Goal: Transaction & Acquisition: Purchase product/service

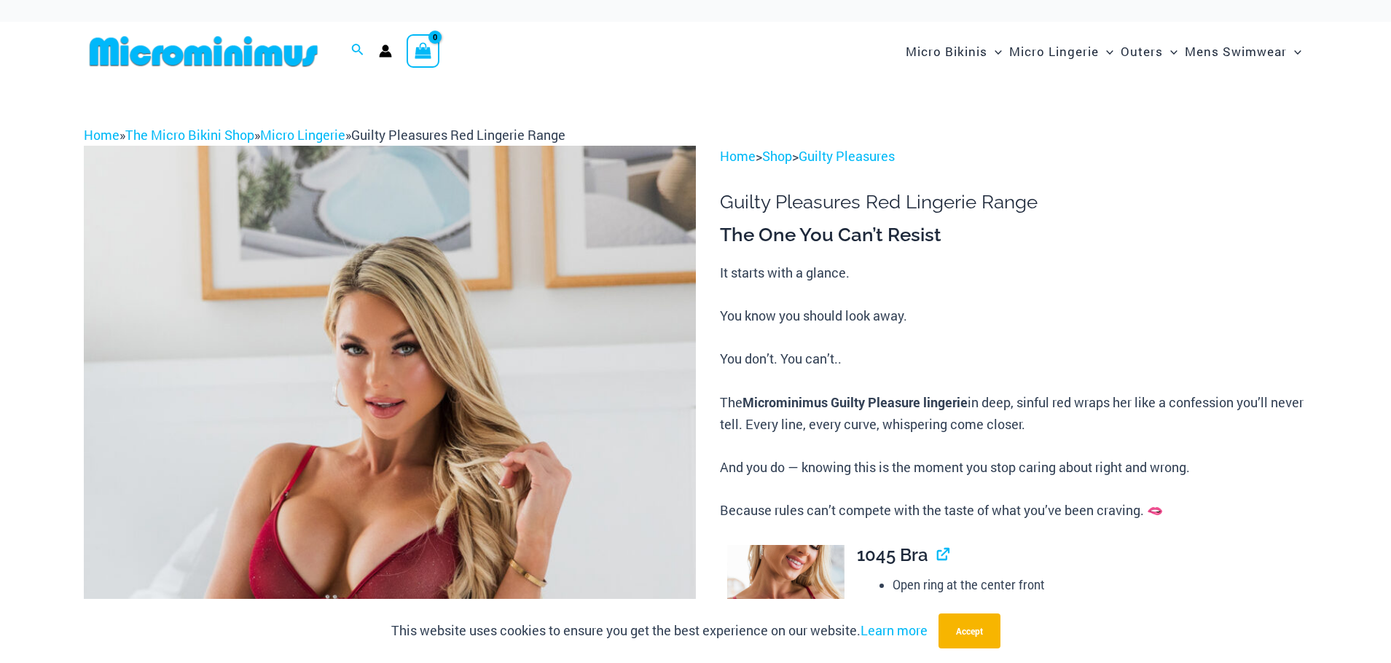
click at [654, 422] on img at bounding box center [390, 605] width 612 height 918
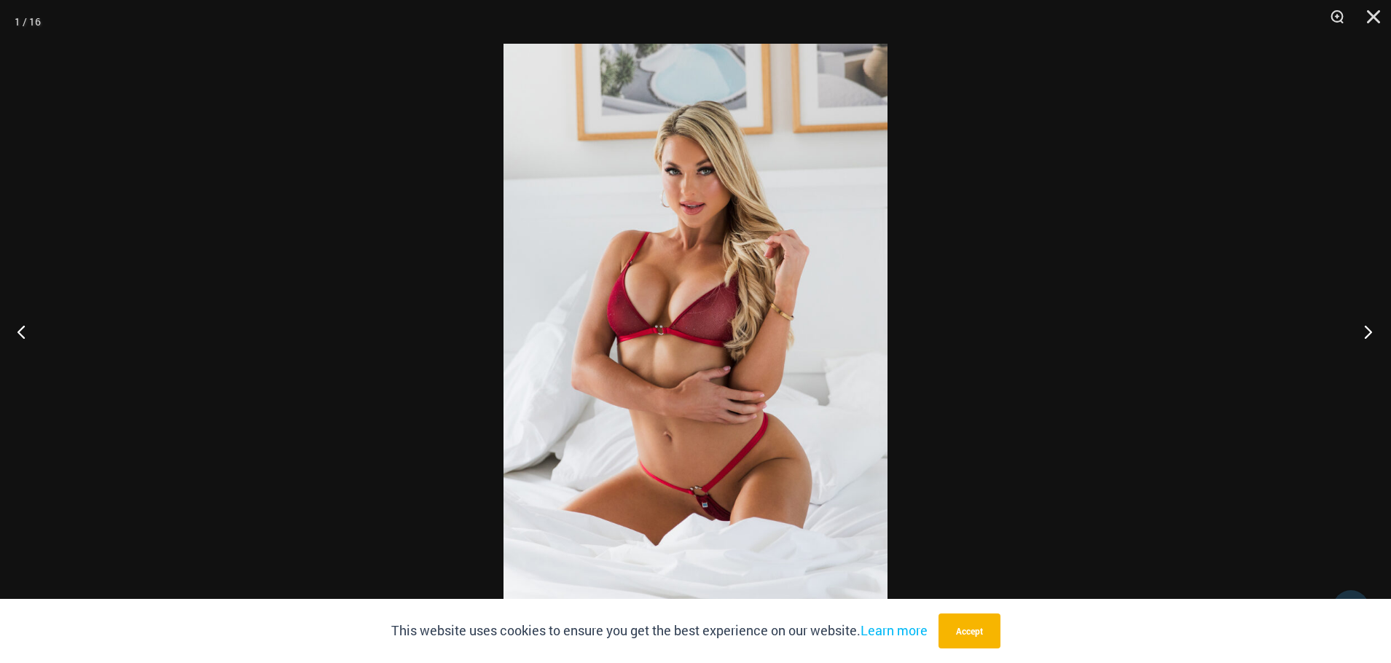
click at [1360, 330] on button "Next" at bounding box center [1363, 331] width 55 height 73
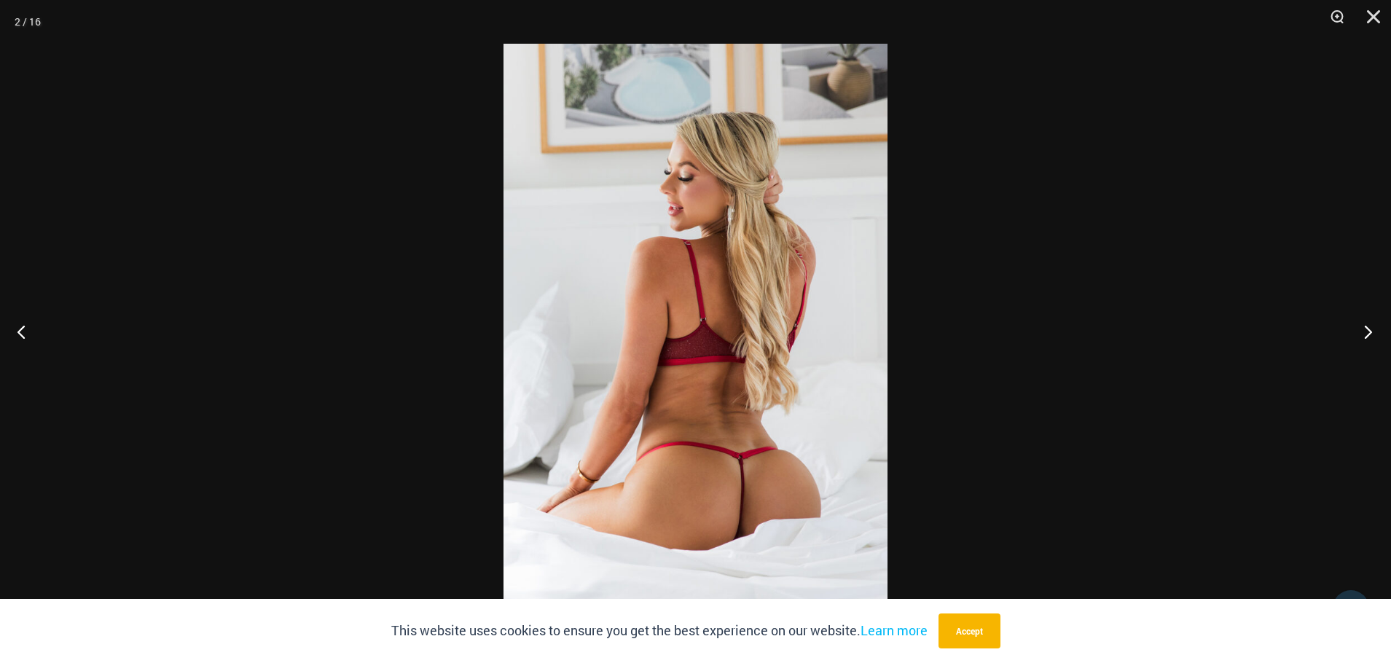
click at [1360, 330] on button "Next" at bounding box center [1363, 331] width 55 height 73
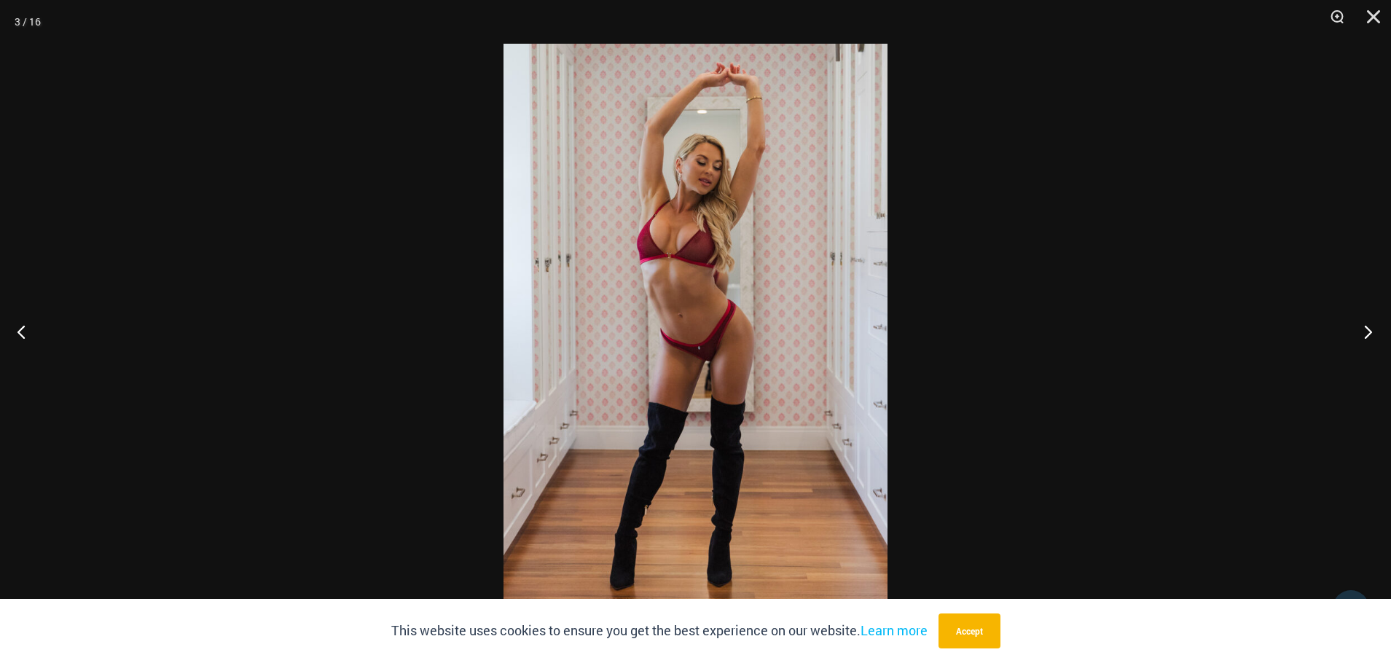
click at [1360, 330] on button "Next" at bounding box center [1363, 331] width 55 height 73
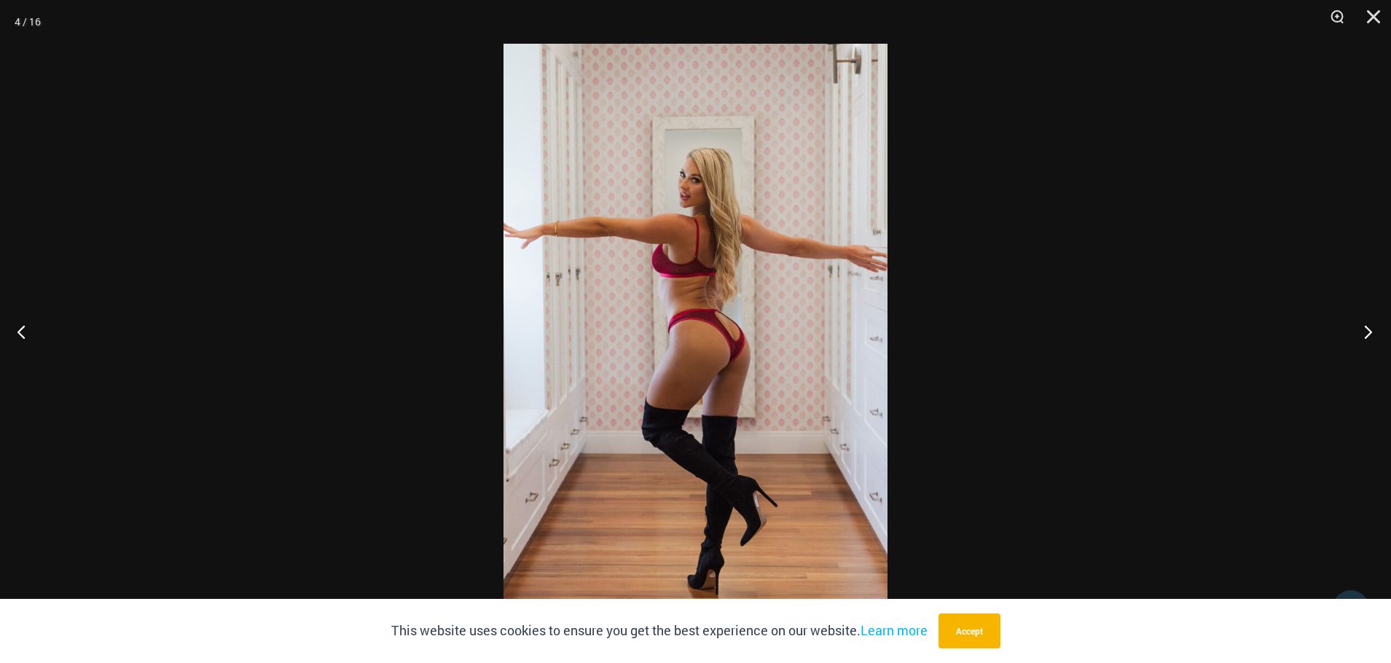
click at [1360, 330] on button "Next" at bounding box center [1363, 331] width 55 height 73
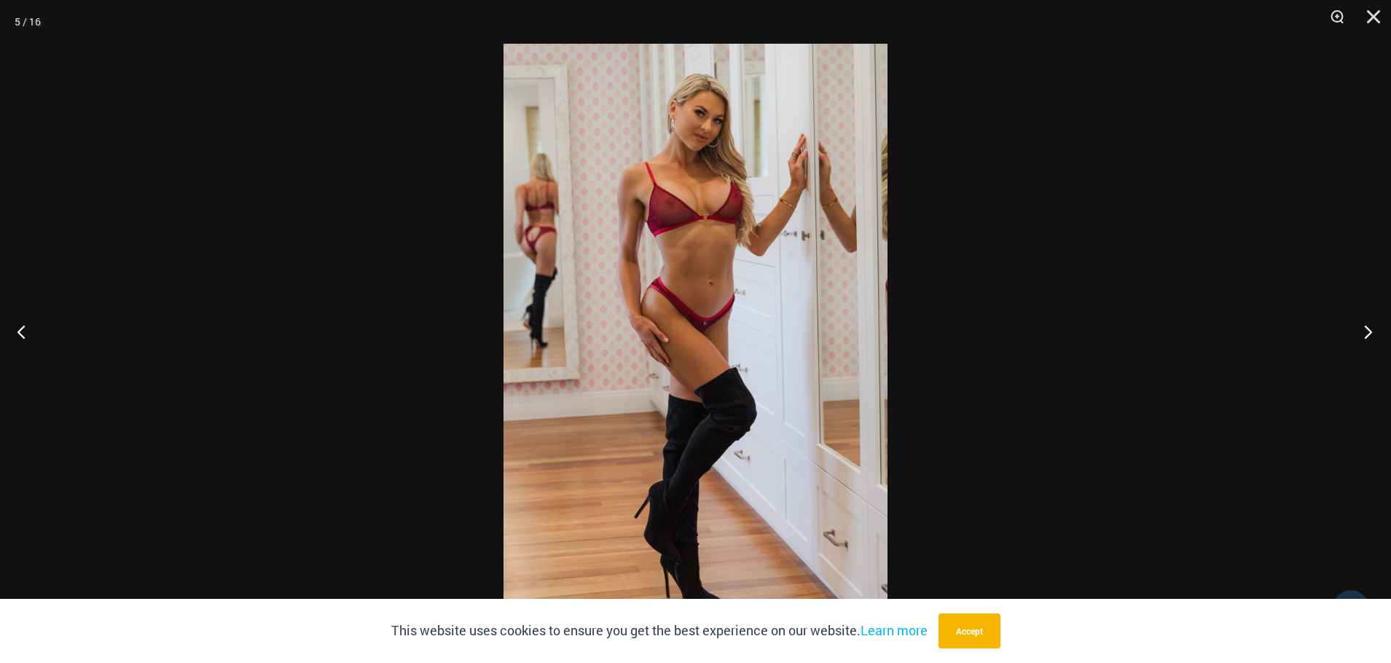
click at [1360, 330] on button "Next" at bounding box center [1363, 331] width 55 height 73
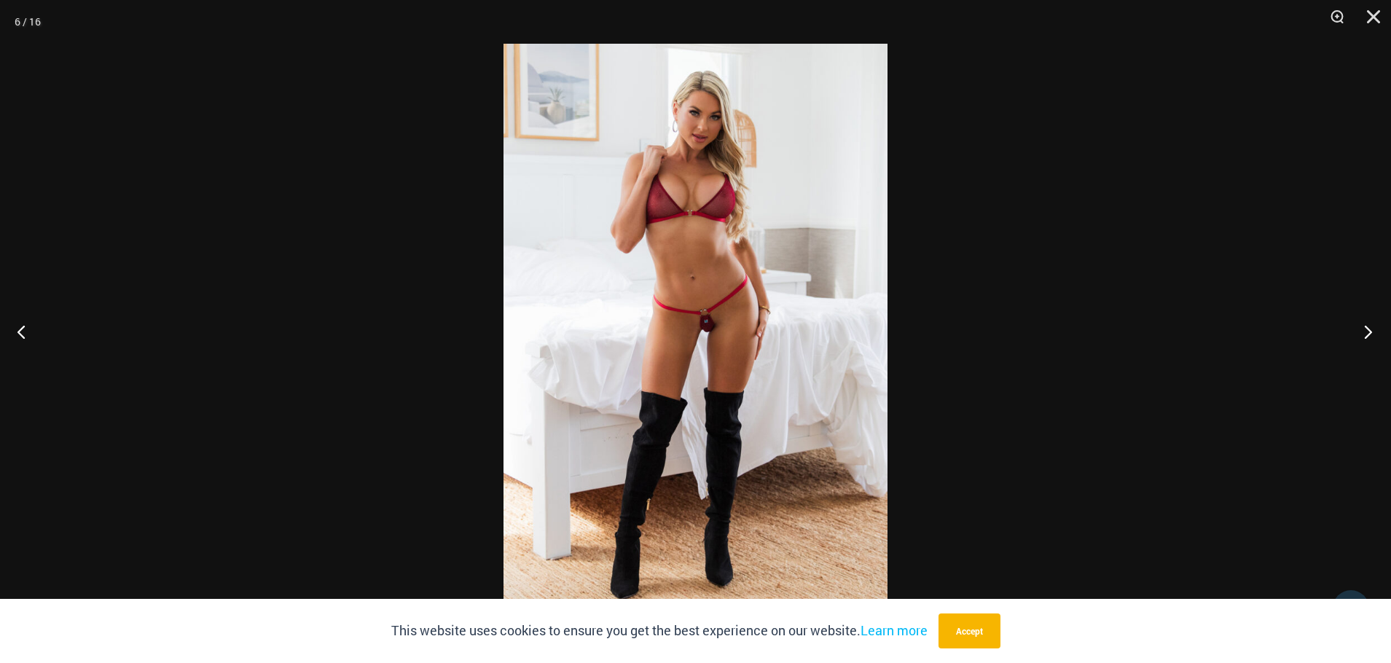
click at [1360, 330] on button "Next" at bounding box center [1363, 331] width 55 height 73
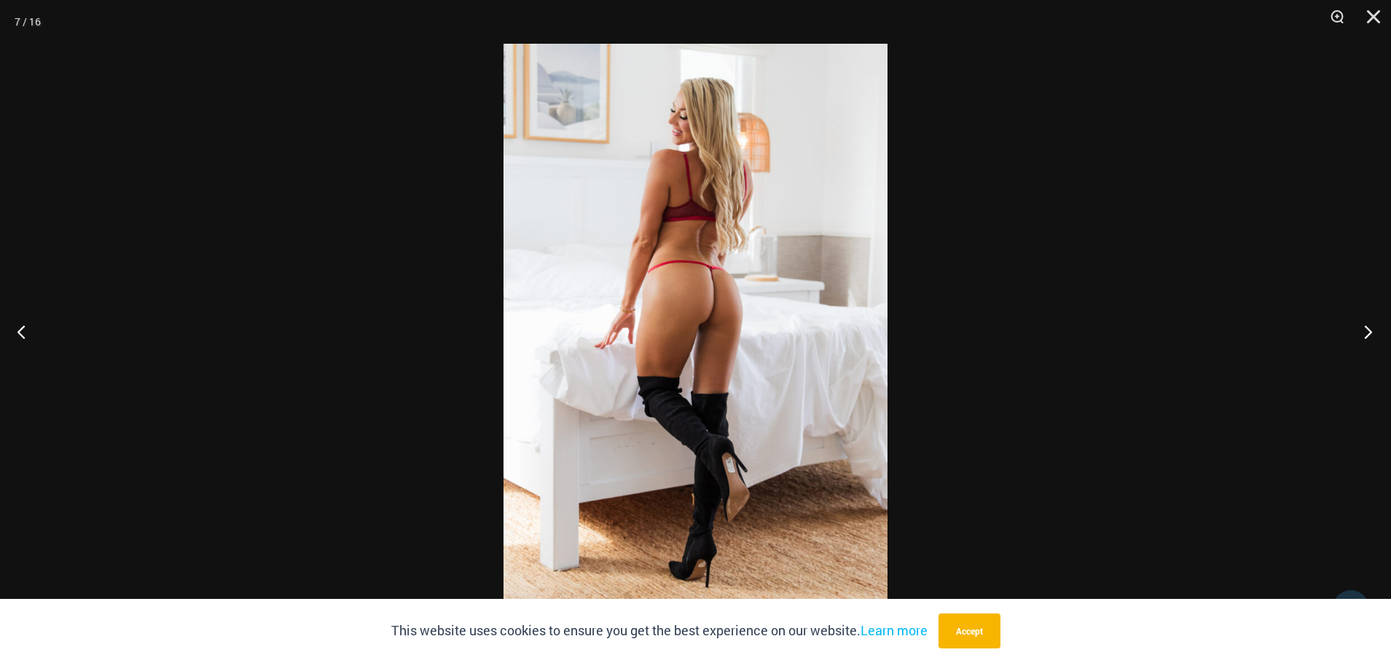
click at [1360, 330] on button "Next" at bounding box center [1363, 331] width 55 height 73
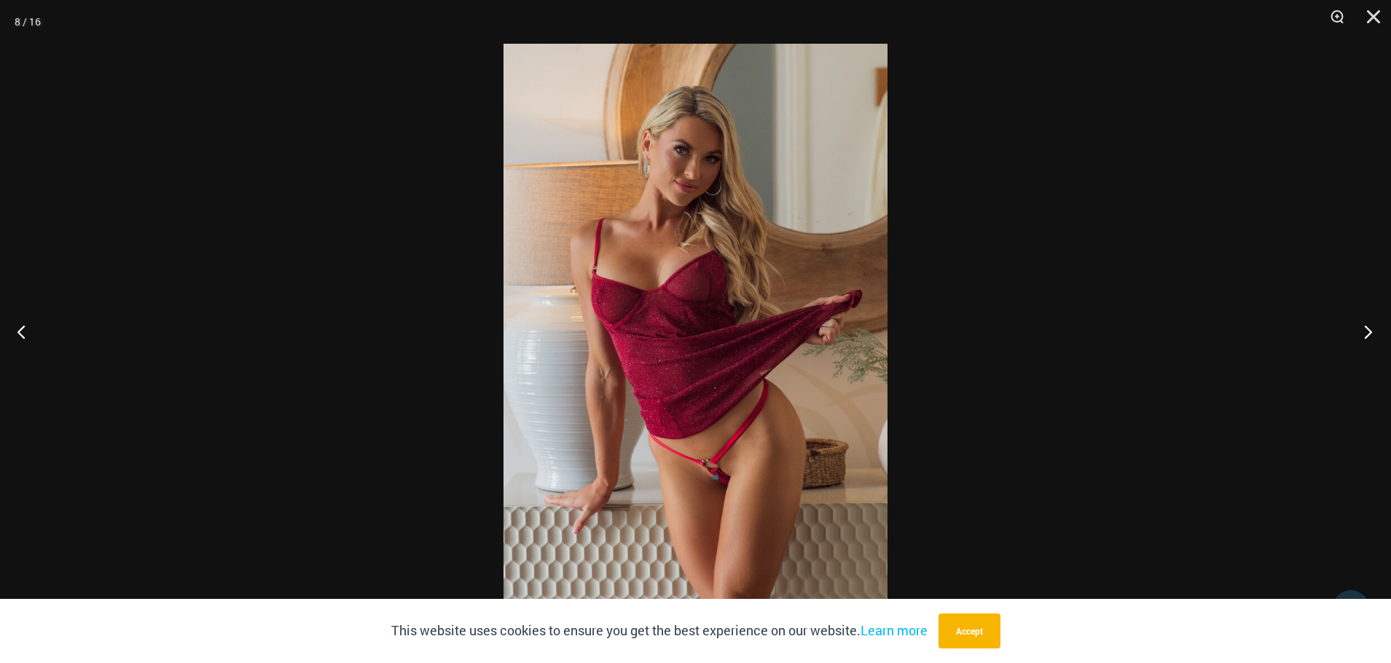
click at [1360, 330] on button "Next" at bounding box center [1363, 331] width 55 height 73
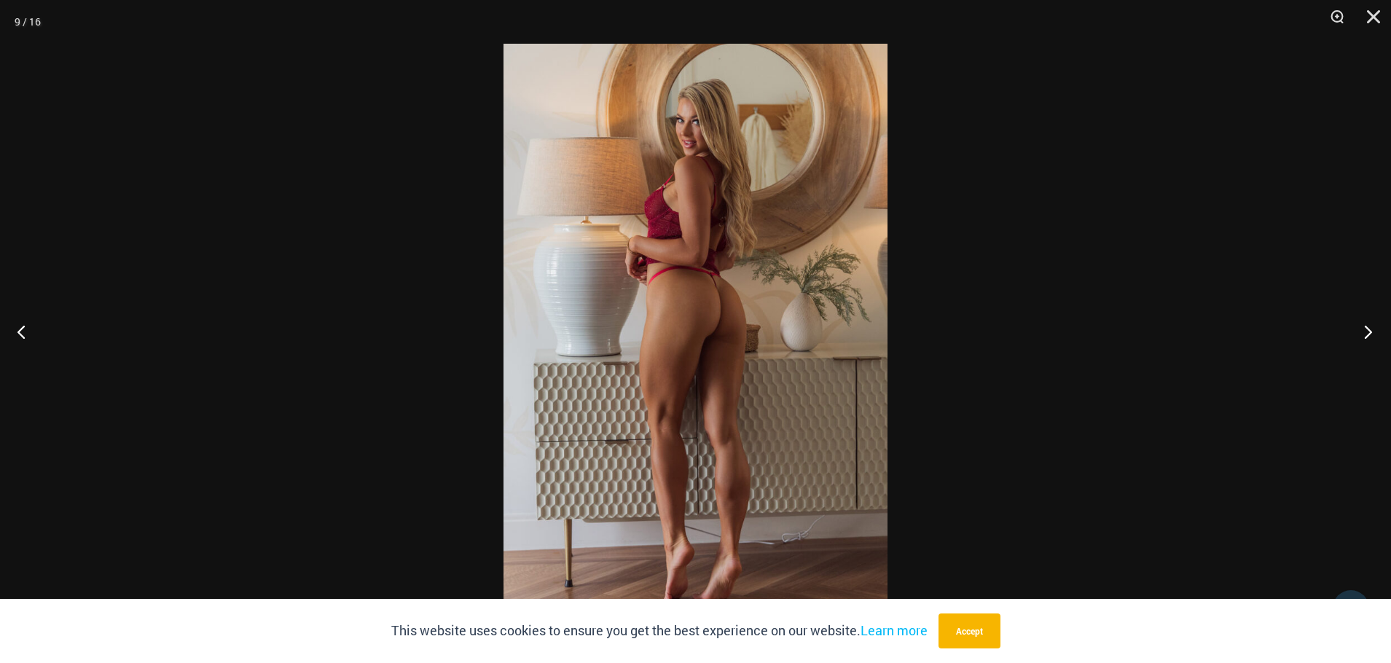
click at [1360, 330] on button "Next" at bounding box center [1363, 331] width 55 height 73
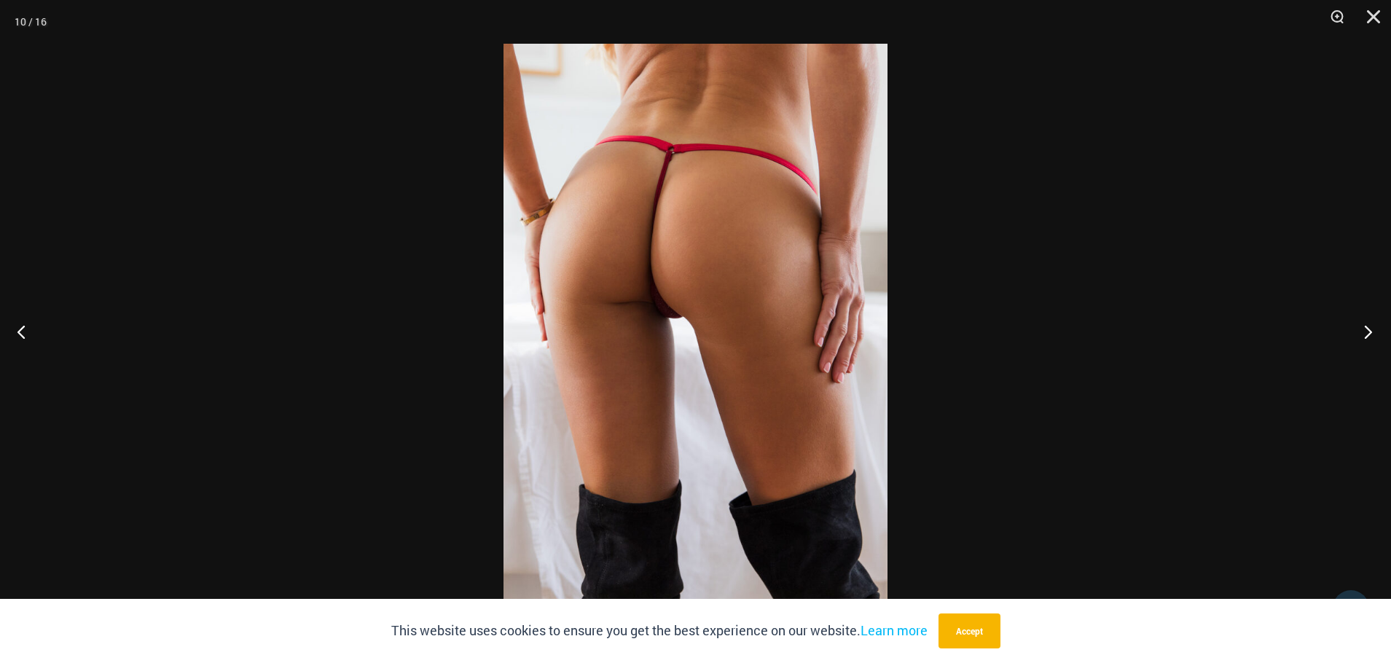
click at [1362, 330] on button "Next" at bounding box center [1363, 331] width 55 height 73
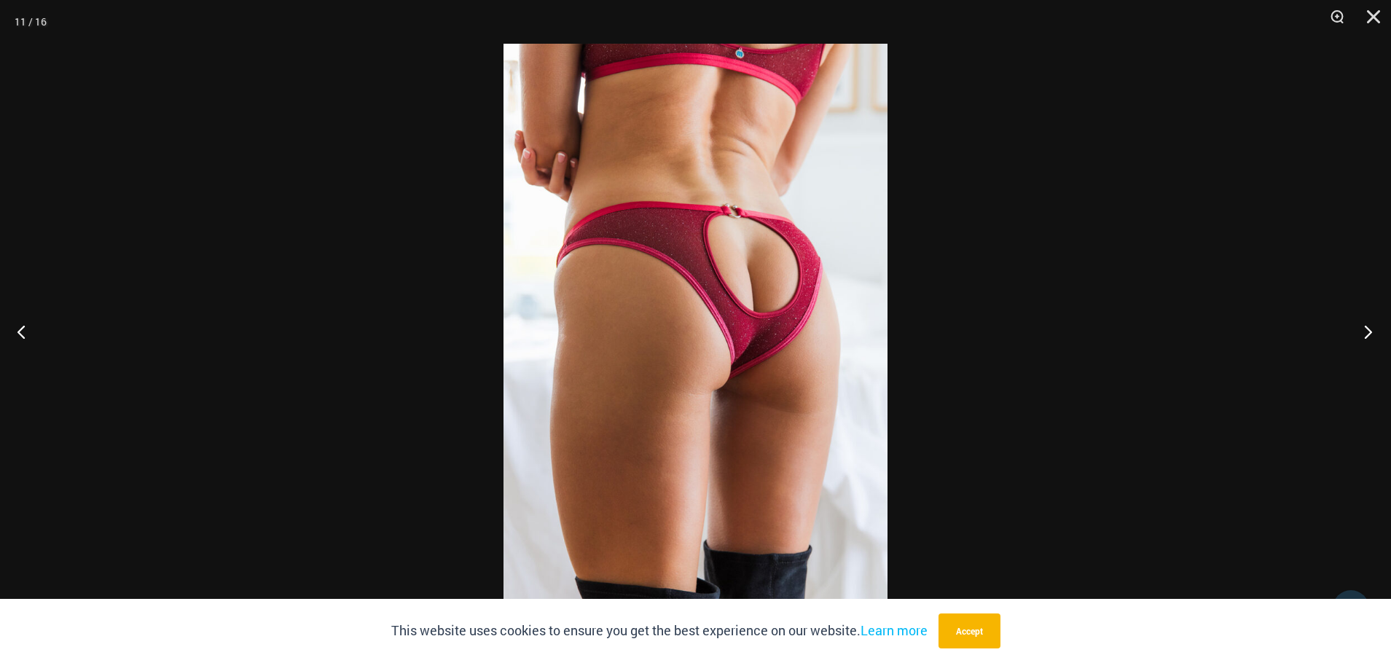
click at [1362, 329] on button "Next" at bounding box center [1363, 331] width 55 height 73
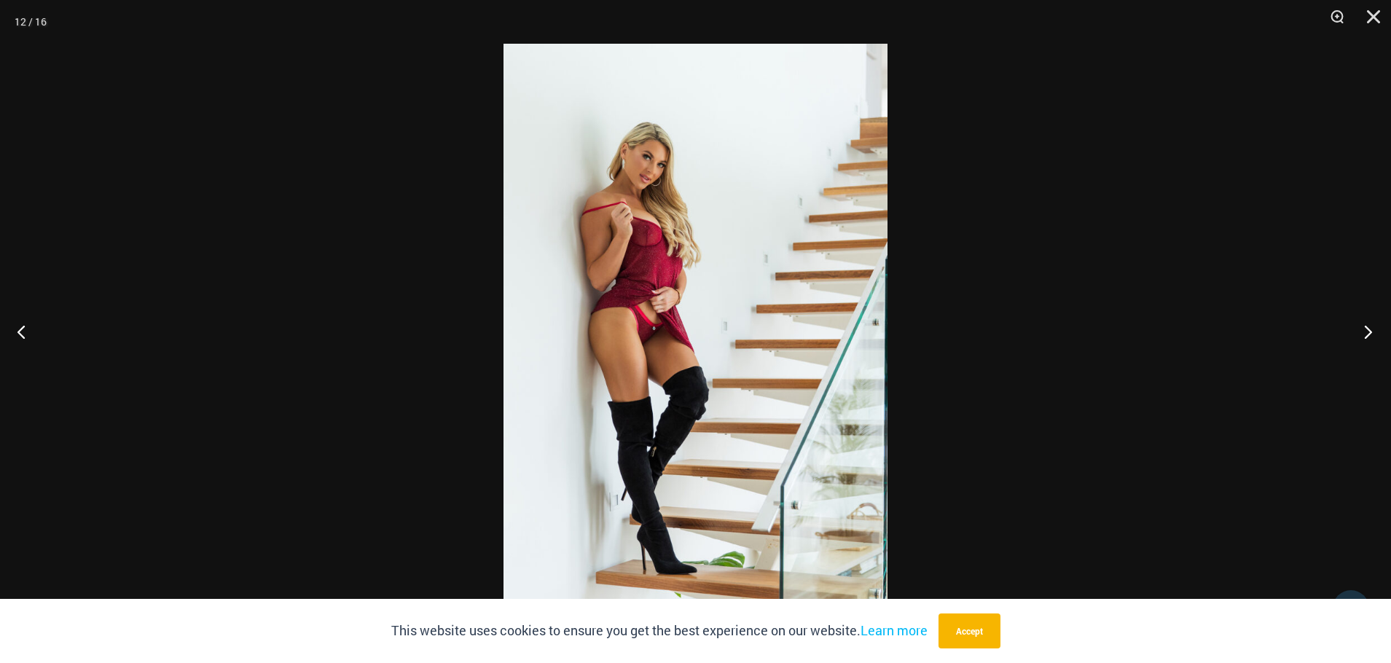
click at [1362, 330] on button "Next" at bounding box center [1363, 331] width 55 height 73
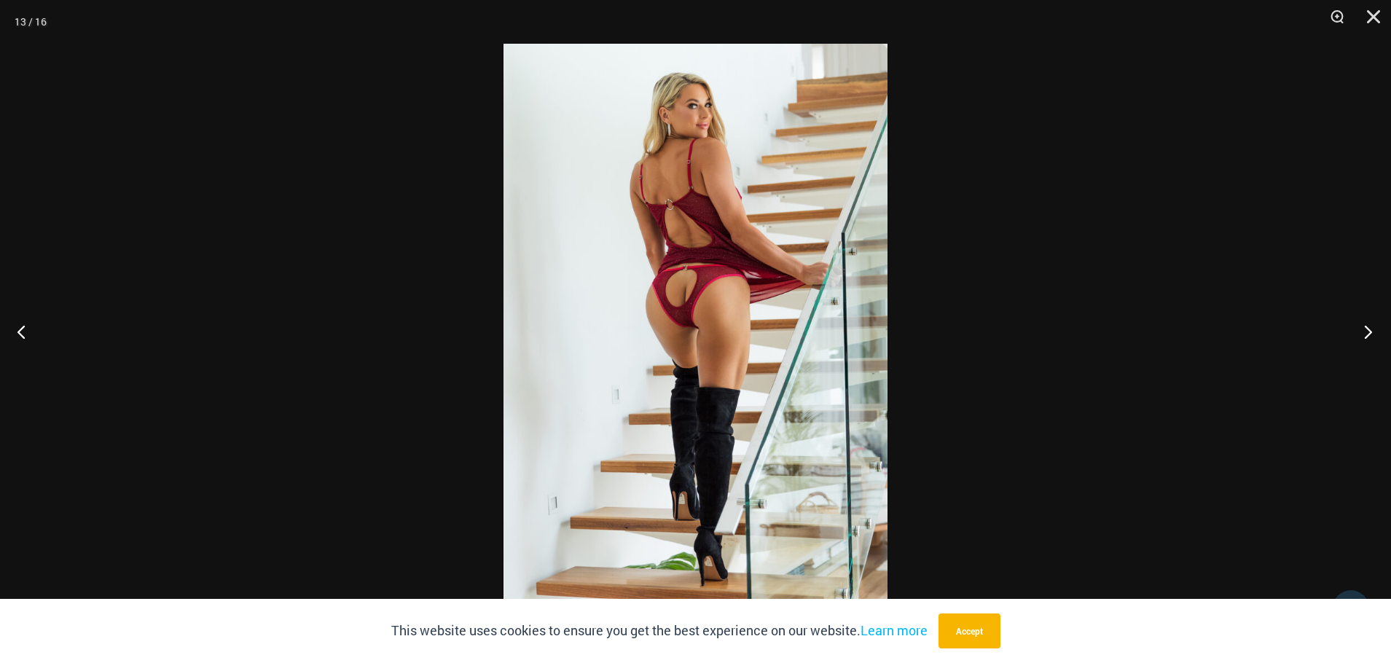
click at [1362, 330] on button "Next" at bounding box center [1363, 331] width 55 height 73
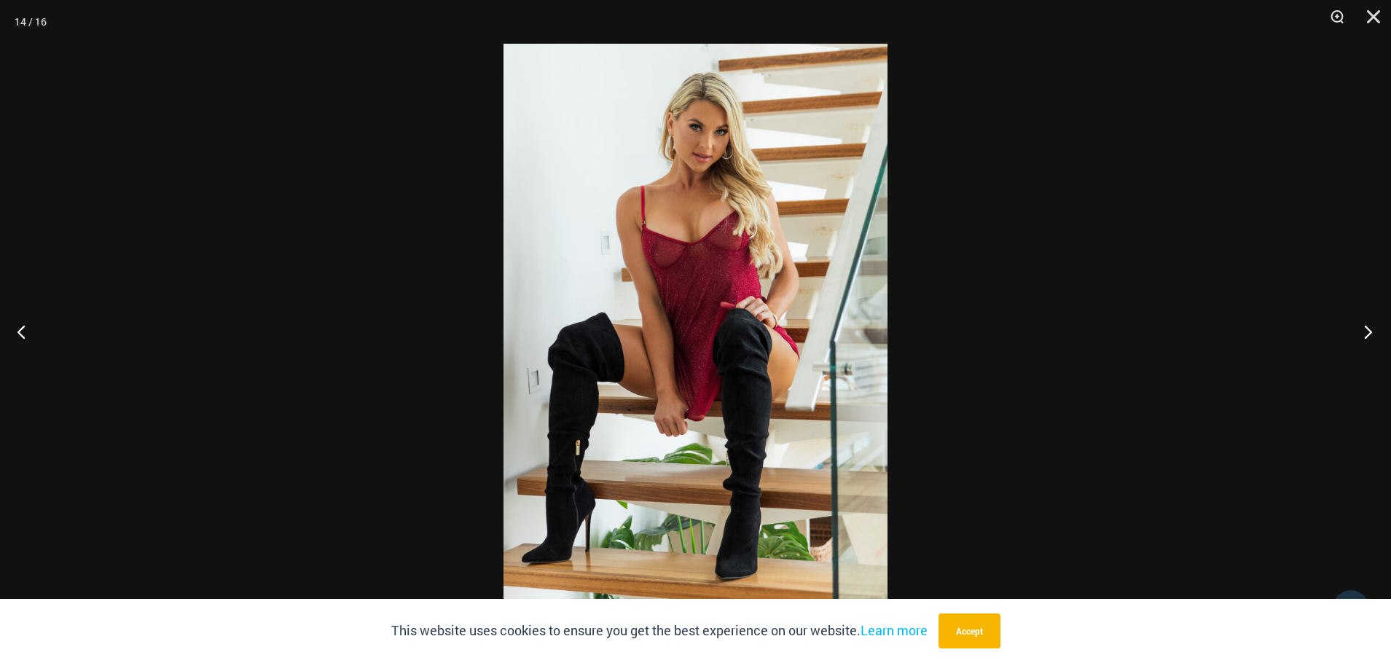
click at [1362, 330] on button "Next" at bounding box center [1363, 331] width 55 height 73
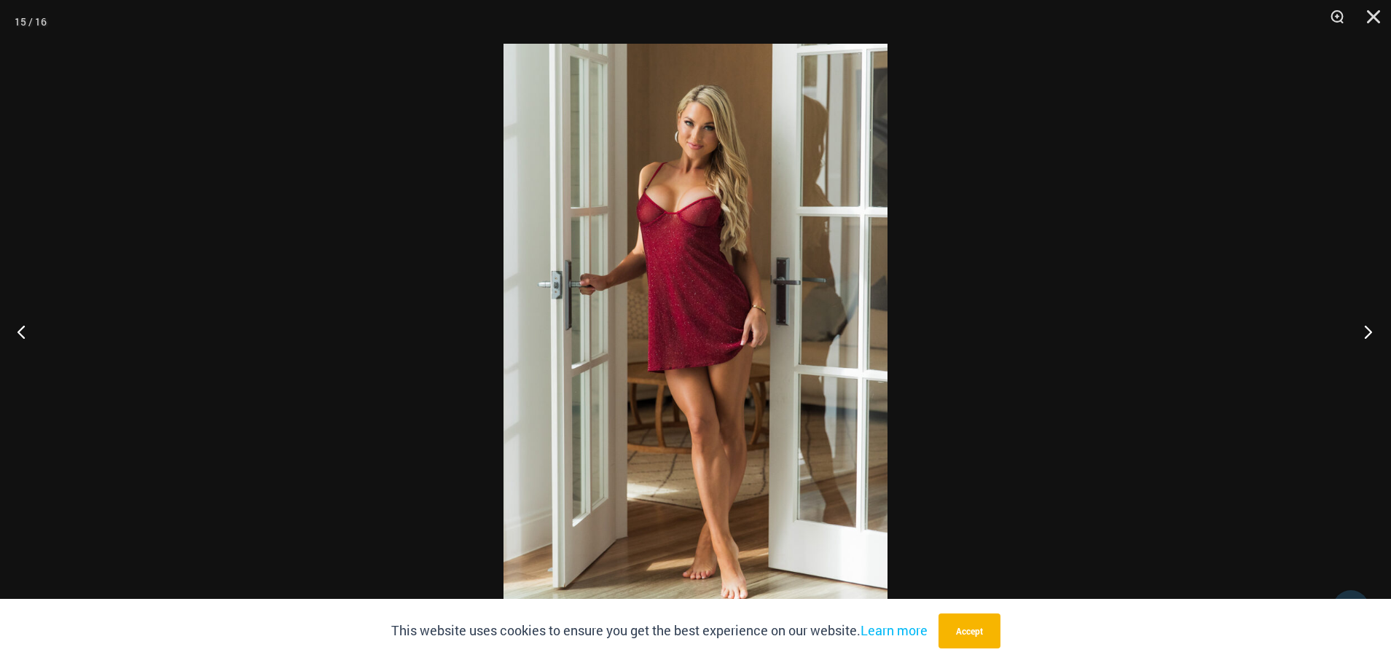
click at [1362, 331] on button "Next" at bounding box center [1363, 331] width 55 height 73
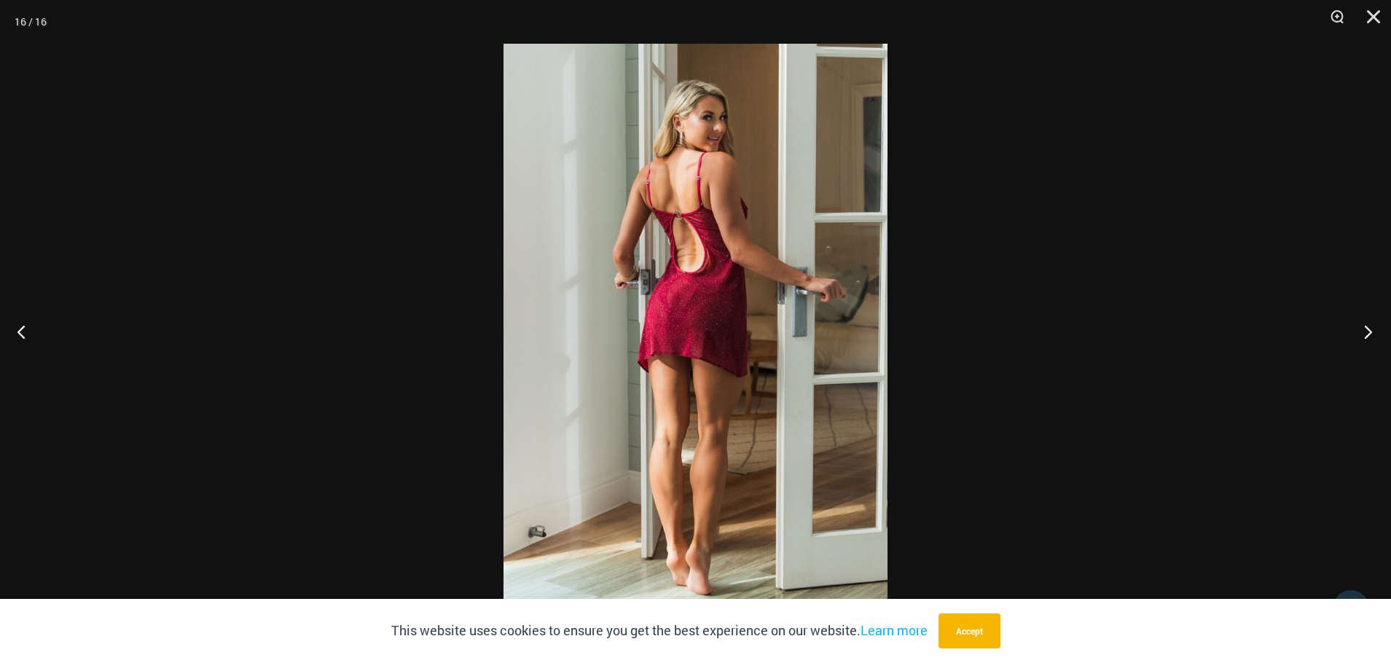
click at [1362, 331] on button "Next" at bounding box center [1363, 331] width 55 height 73
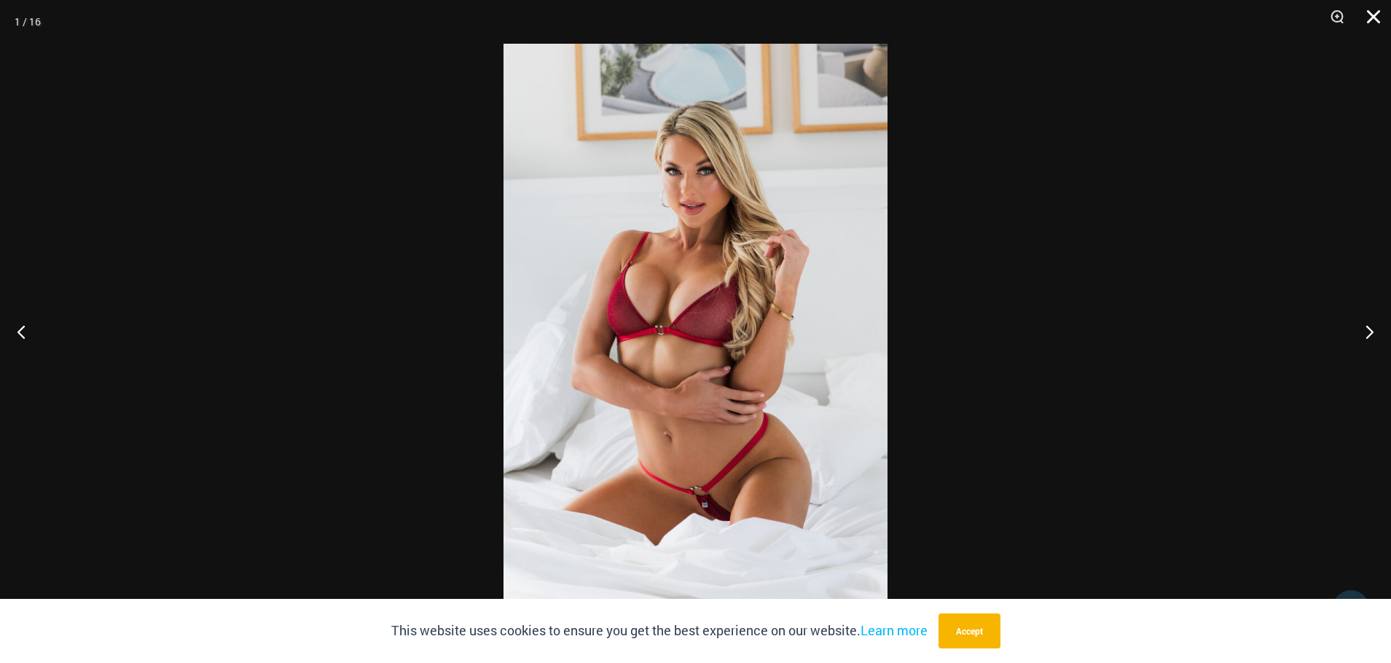
click at [1378, 15] on button "Close" at bounding box center [1368, 22] width 36 height 44
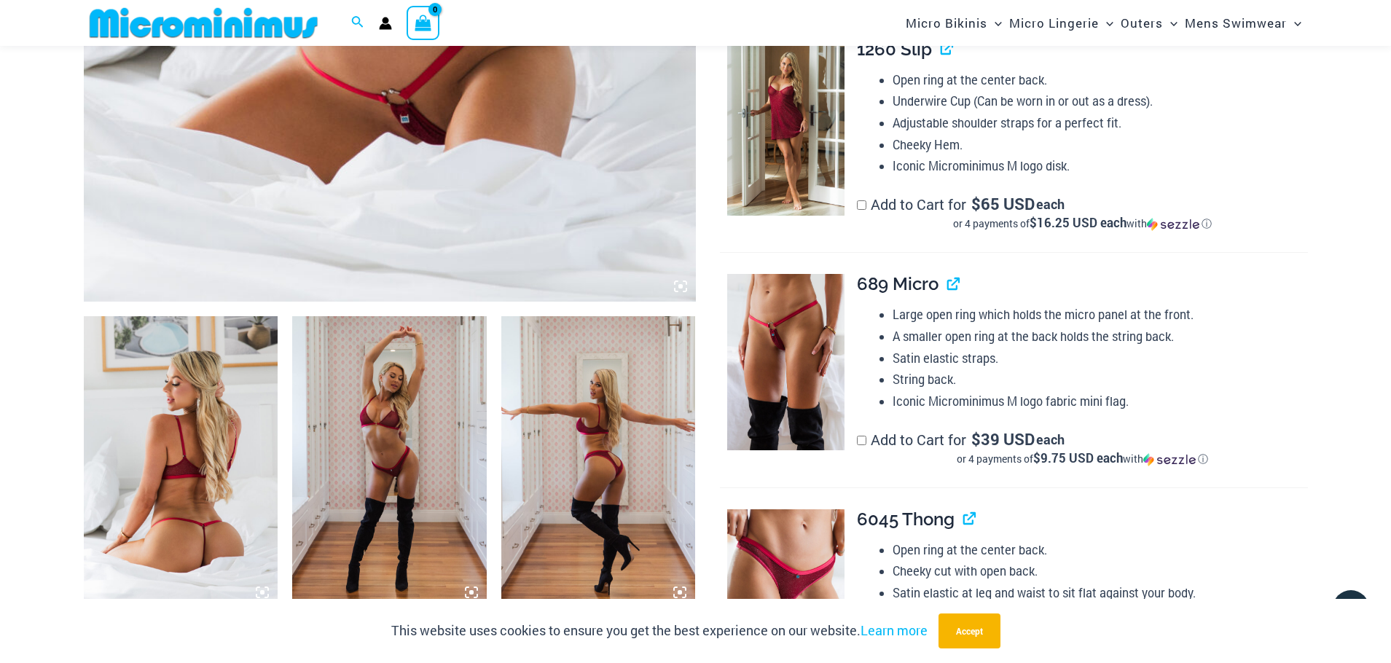
scroll to position [787, 0]
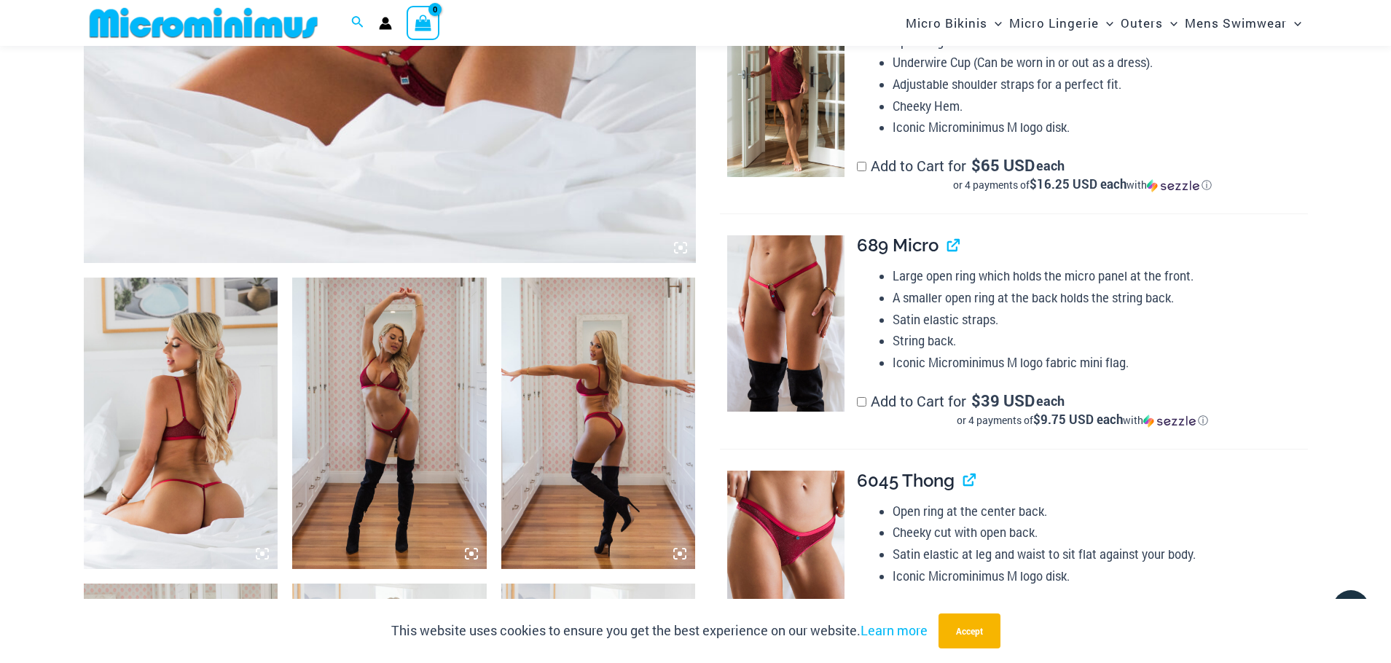
click at [846, 315] on div "**********" at bounding box center [1072, 331] width 470 height 192
click at [809, 317] on img at bounding box center [785, 323] width 117 height 176
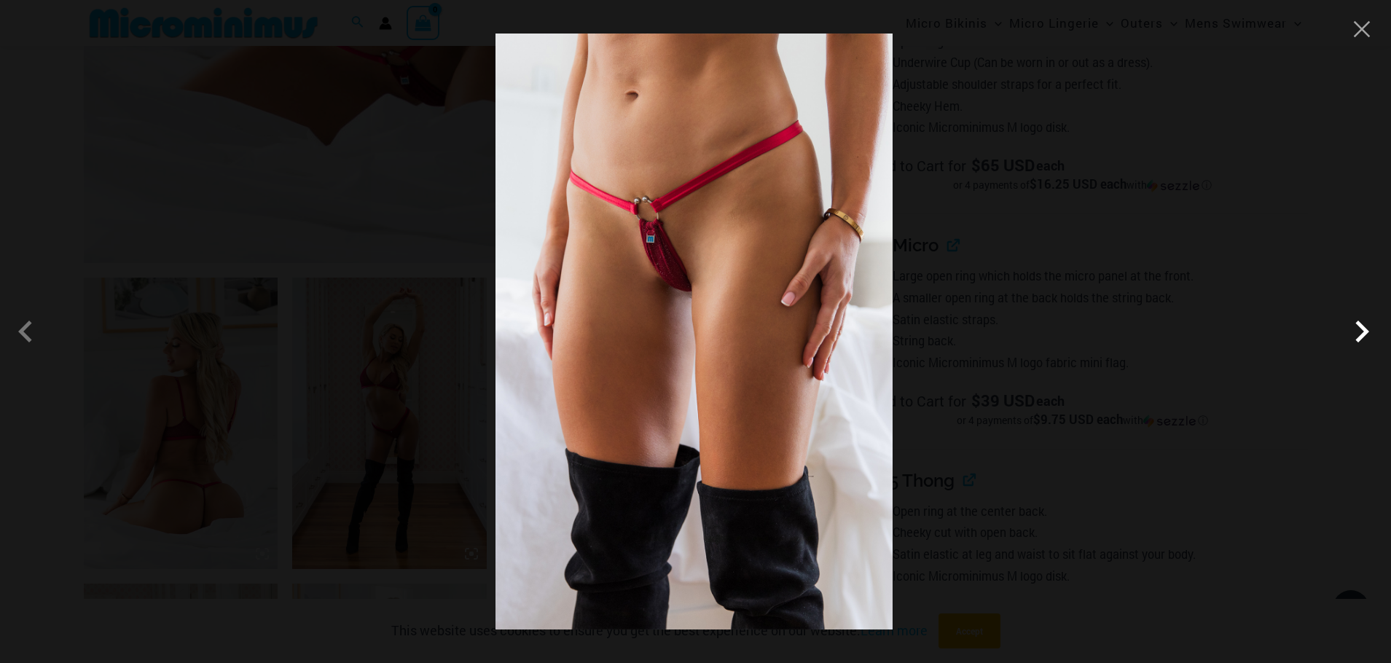
click at [1355, 333] on span at bounding box center [1362, 332] width 44 height 44
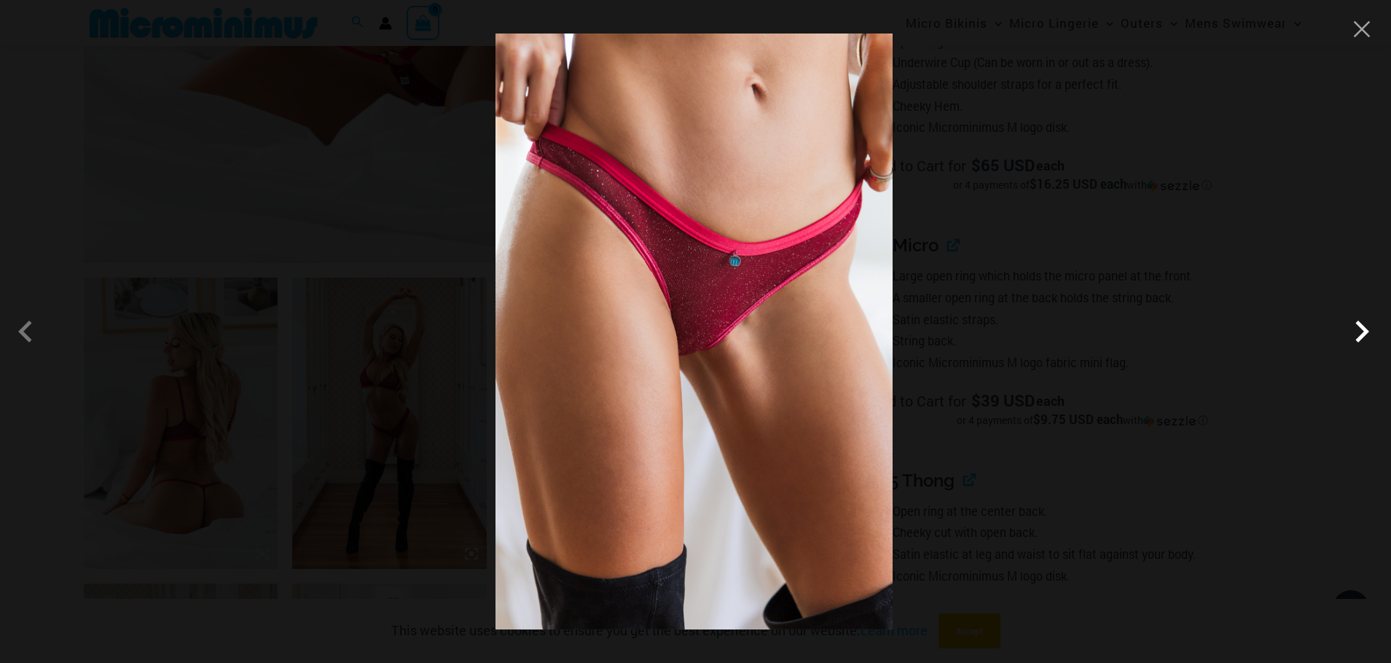
click at [1356, 334] on span at bounding box center [1362, 332] width 44 height 44
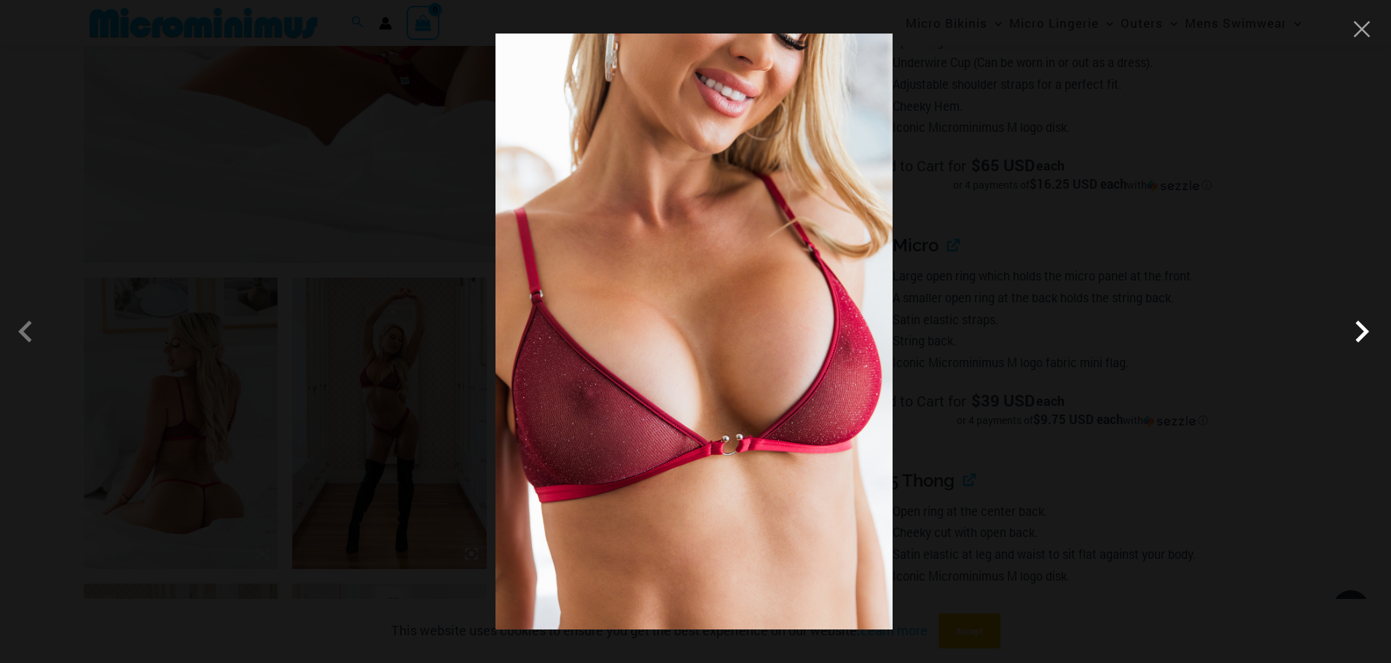
click at [1357, 333] on span at bounding box center [1362, 332] width 44 height 44
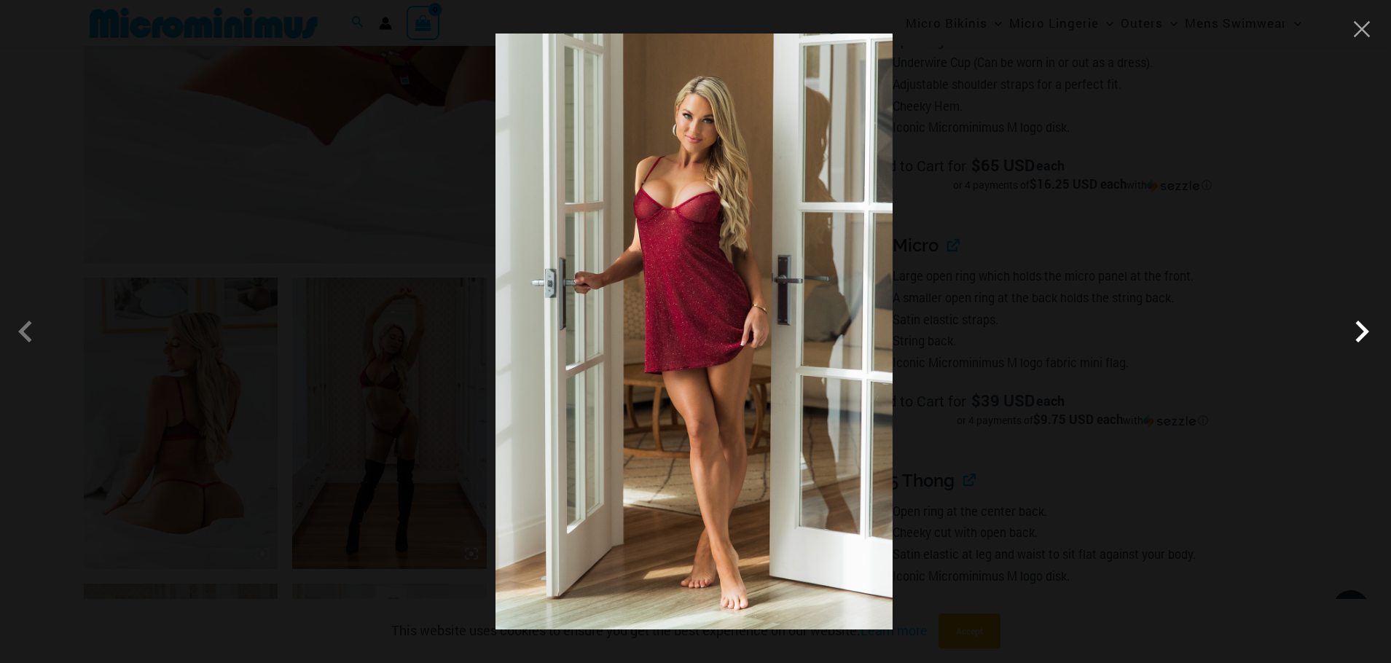
click at [1357, 333] on span at bounding box center [1362, 332] width 44 height 44
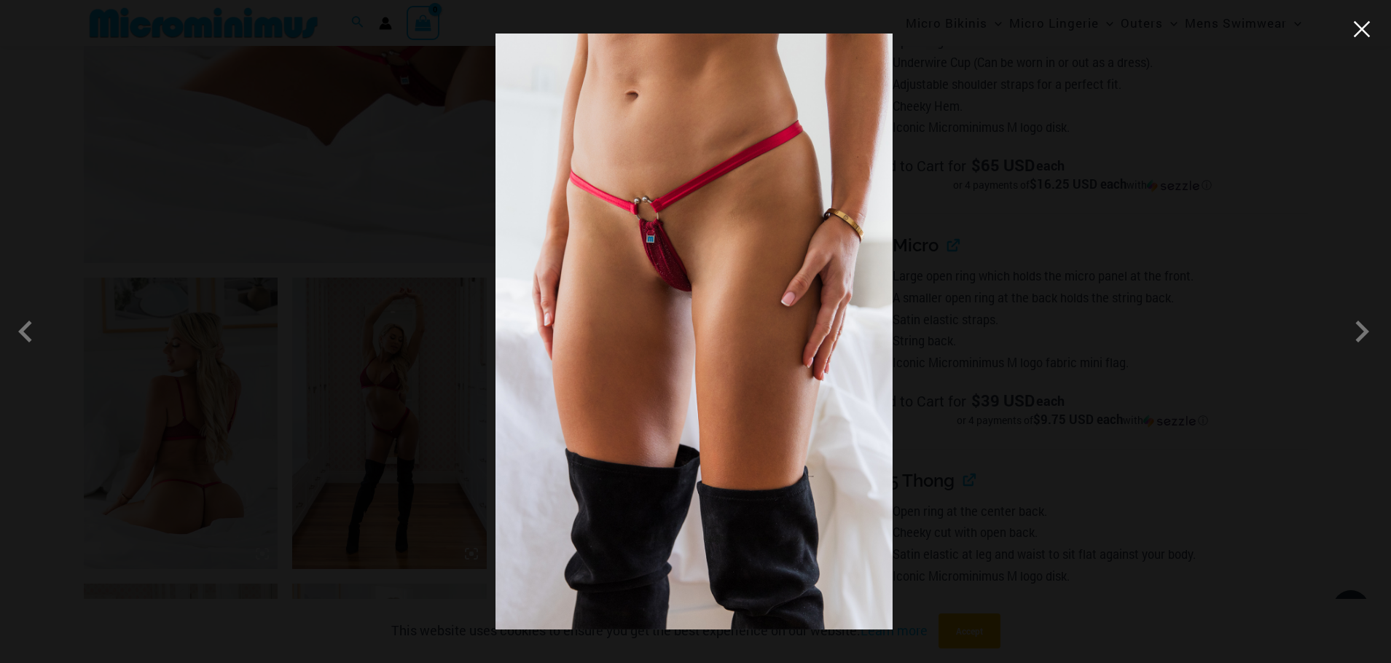
click at [1366, 31] on button "Close" at bounding box center [1362, 29] width 22 height 22
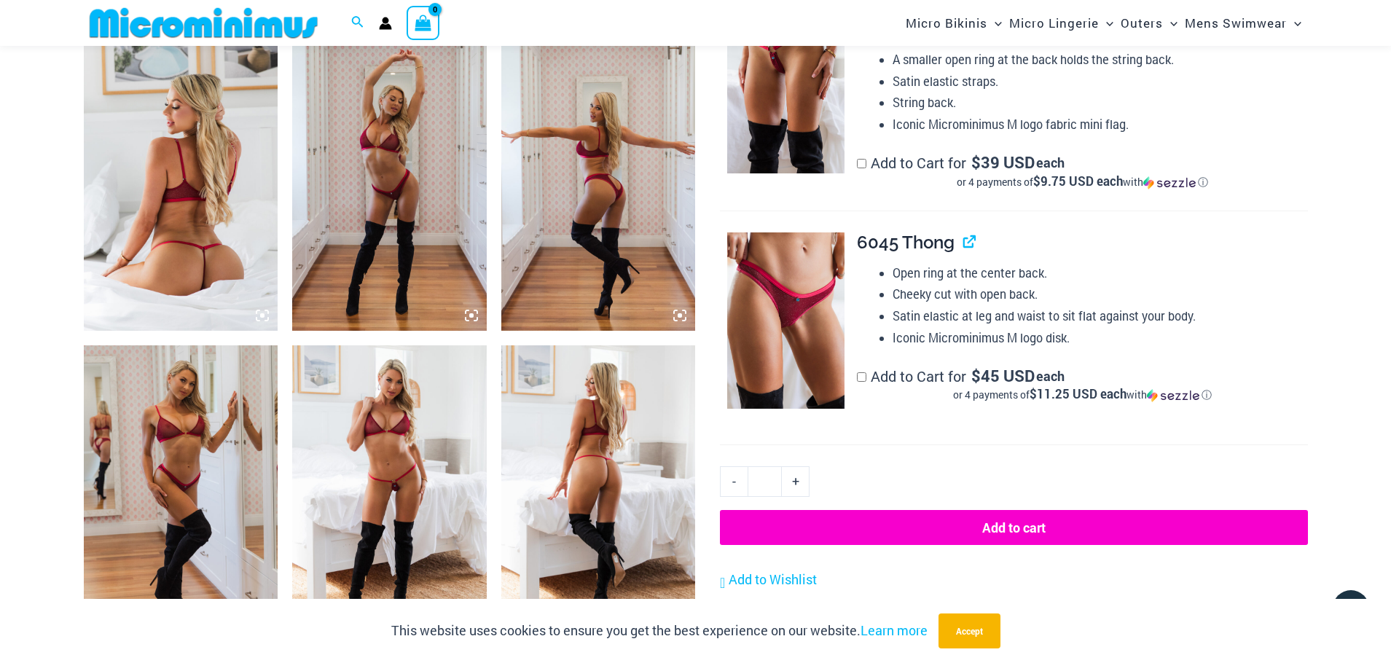
scroll to position [1079, 0]
